Goal: Communication & Community: Answer question/provide support

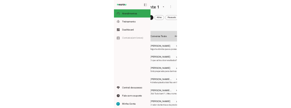
scroll to position [0, 29]
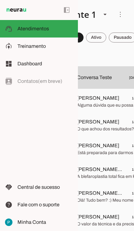
click at [96, 37] on span at bounding box center [96, 37] width 20 height 15
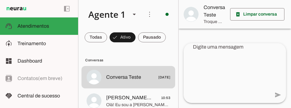
scroll to position [0, 0]
click at [134, 91] on md-item "[PERSON_NAME][DATE] 10:53 Olá! Eu sou a [PERSON_NAME], assistente da AG Cirurgi…" at bounding box center [128, 101] width 94 height 22
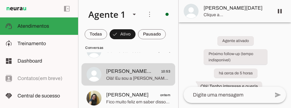
scroll to position [26, 0]
click at [110, 95] on span "[PERSON_NAME]" at bounding box center [127, 95] width 42 height 7
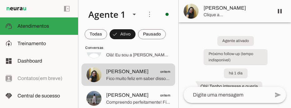
scroll to position [50, 0]
click at [108, 96] on span "[PERSON_NAME]" at bounding box center [127, 94] width 42 height 7
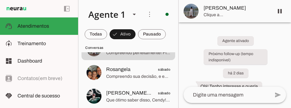
scroll to position [100, 0]
click at [113, 93] on span "[PERSON_NAME] 🩺" at bounding box center [129, 93] width 46 height 7
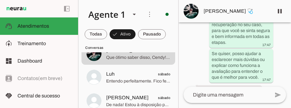
scroll to position [825, 0]
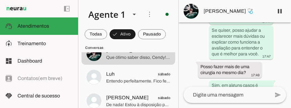
click at [108, 83] on span "Entendo perfeitamente. Fico feliz em ter ajudado até aqui! Se em algum momento …" at bounding box center [138, 81] width 64 height 6
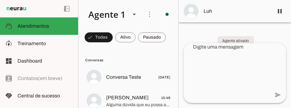
click at [113, 99] on span "[PERSON_NAME]" at bounding box center [127, 97] width 42 height 7
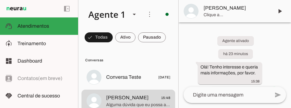
click at [134, 9] on span at bounding box center [279, 11] width 15 height 15
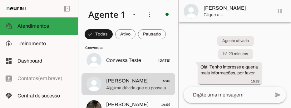
scroll to position [26, 0]
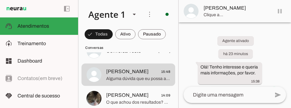
click at [122, 34] on span at bounding box center [125, 34] width 20 height 15
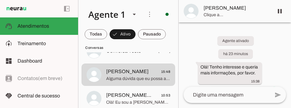
click at [115, 100] on span "Olá! Eu sou a [PERSON_NAME], assistente da AG Cirurgia da Face. 😊 Trabalhamos c…" at bounding box center [138, 103] width 64 height 6
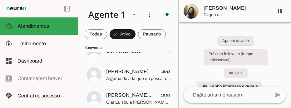
click at [111, 73] on span "[PERSON_NAME]" at bounding box center [127, 71] width 42 height 7
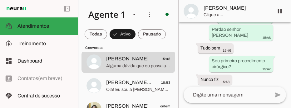
scroll to position [71, 0]
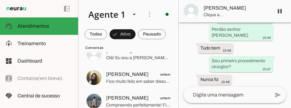
click at [110, 101] on span "[PERSON_NAME]" at bounding box center [127, 98] width 42 height 7
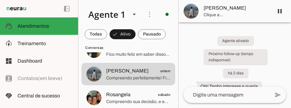
scroll to position [99, 0]
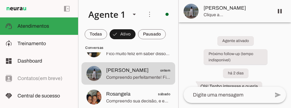
click at [105, 94] on md-item "Rosangela sábado Compreendo sua decisão, e estou aqui para ajudar no que precis…" at bounding box center [128, 97] width 94 height 22
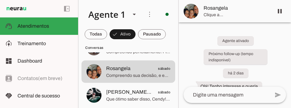
scroll to position [126, 0]
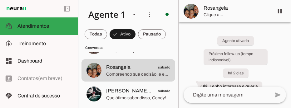
click at [114, 93] on span "[PERSON_NAME] 🩺" at bounding box center [129, 90] width 46 height 7
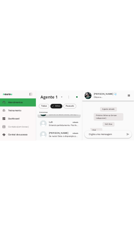
scroll to position [174, 0]
